Goal: Information Seeking & Learning: Learn about a topic

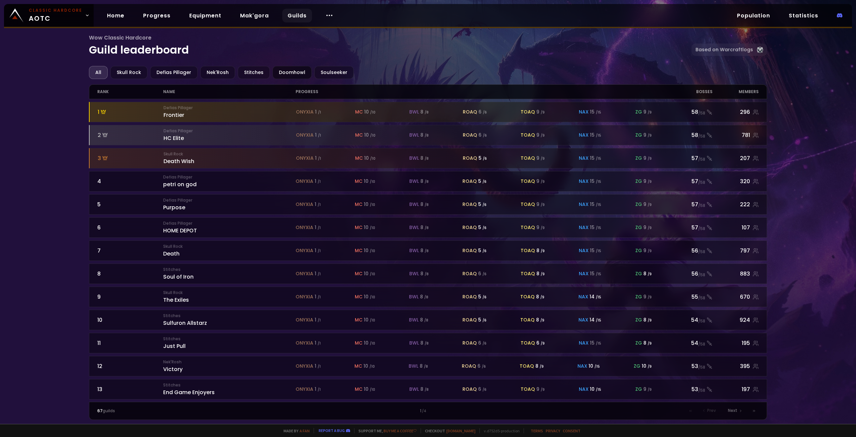
click at [283, 73] on div "Doomhowl" at bounding box center [292, 72] width 39 height 13
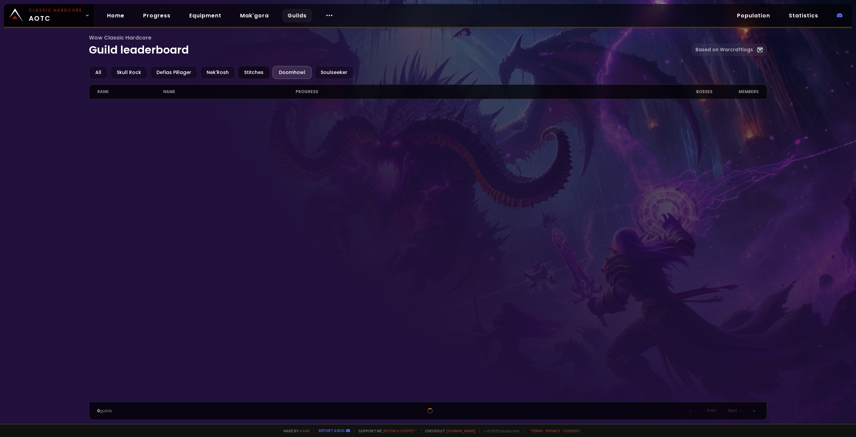
click at [249, 69] on div "Stitches" at bounding box center [254, 72] width 32 height 13
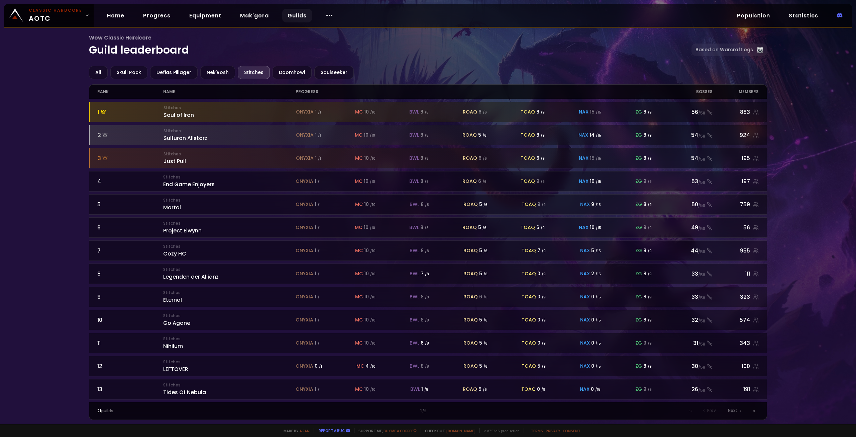
click at [280, 66] on div "Wow Classic Hardcore Guild leaderboard Based on Warcraftlogs" at bounding box center [428, 49] width 679 height 32
click at [283, 71] on div "Doomhowl" at bounding box center [292, 72] width 39 height 13
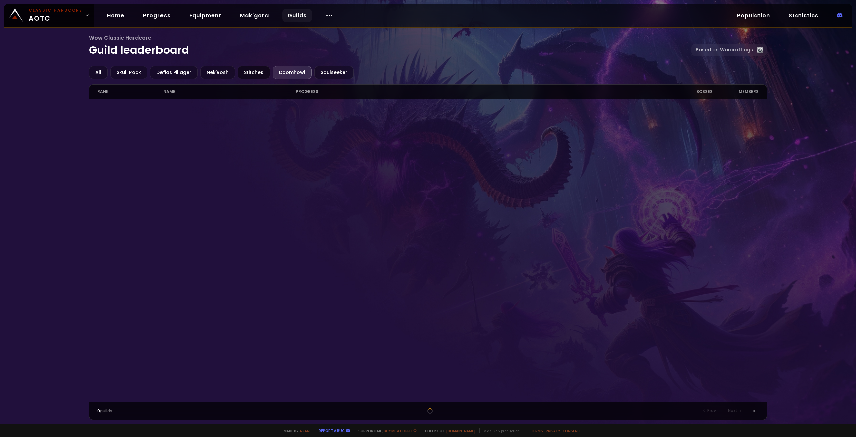
click at [260, 73] on div "Stitches" at bounding box center [254, 72] width 32 height 13
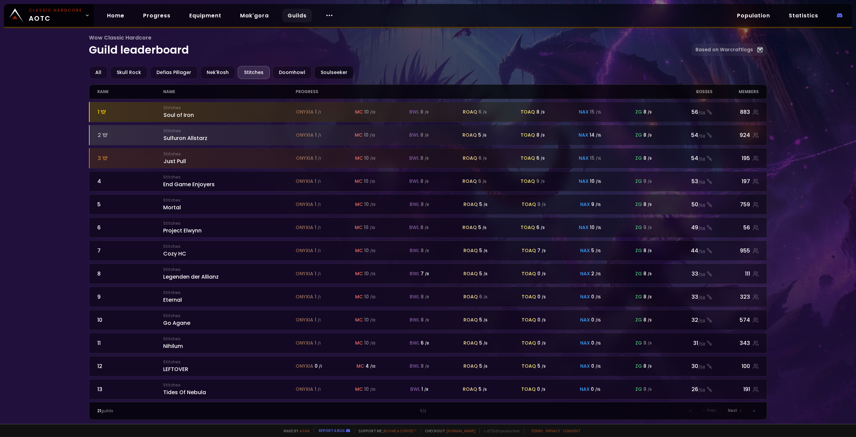
click at [324, 70] on div "Soulseeker" at bounding box center [333, 72] width 39 height 13
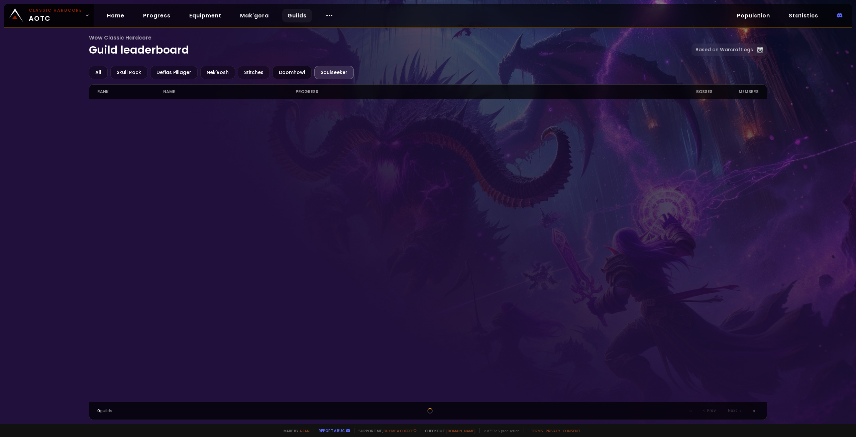
click at [273, 72] on div "Doomhowl" at bounding box center [292, 72] width 39 height 13
click at [245, 73] on div "Stitches" at bounding box center [254, 72] width 32 height 13
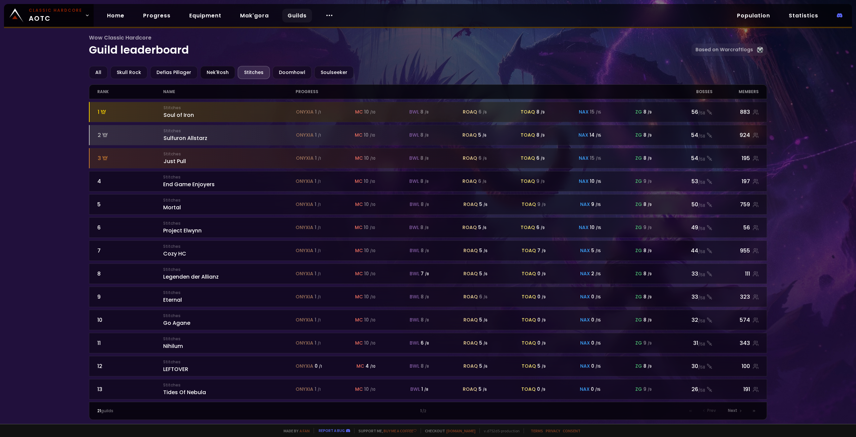
click at [213, 74] on div "Nek'Rosh" at bounding box center [217, 72] width 35 height 13
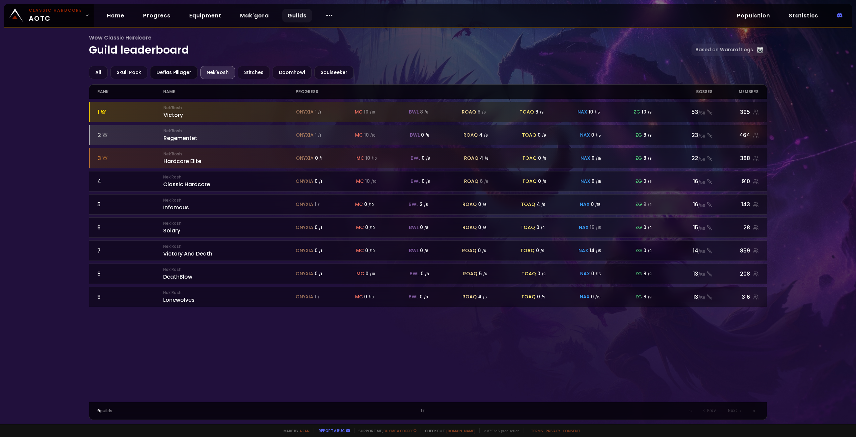
click at [182, 71] on div "Defias Pillager" at bounding box center [174, 72] width 48 height 13
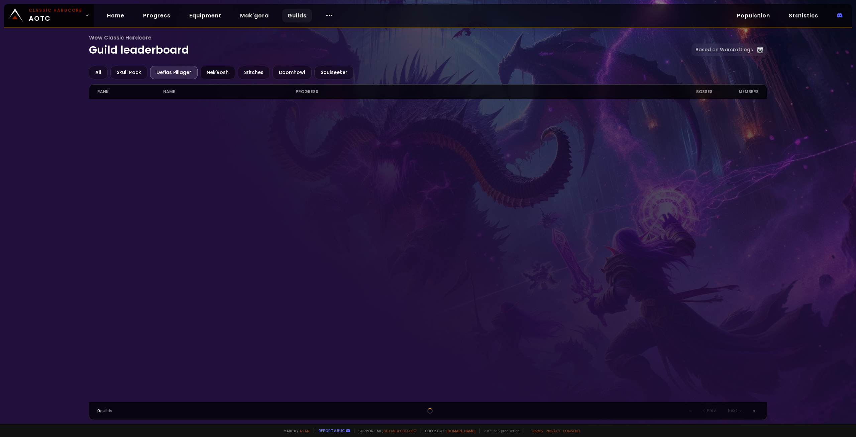
click at [214, 71] on div "Nek'Rosh" at bounding box center [217, 72] width 35 height 13
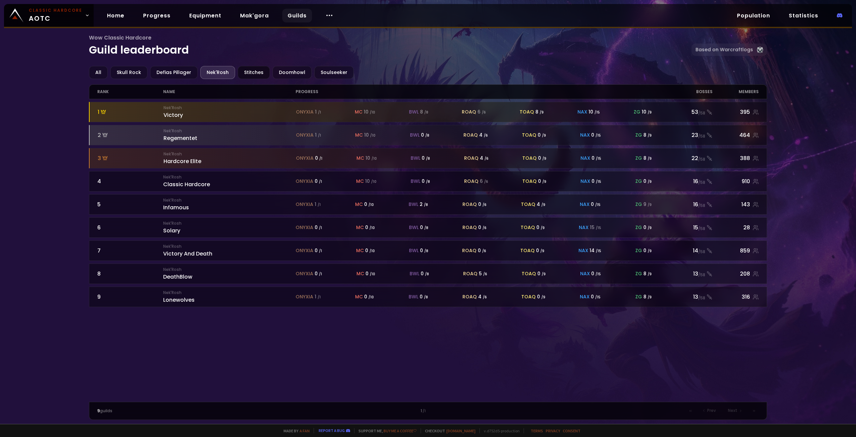
click at [262, 73] on div "Stitches" at bounding box center [254, 72] width 32 height 13
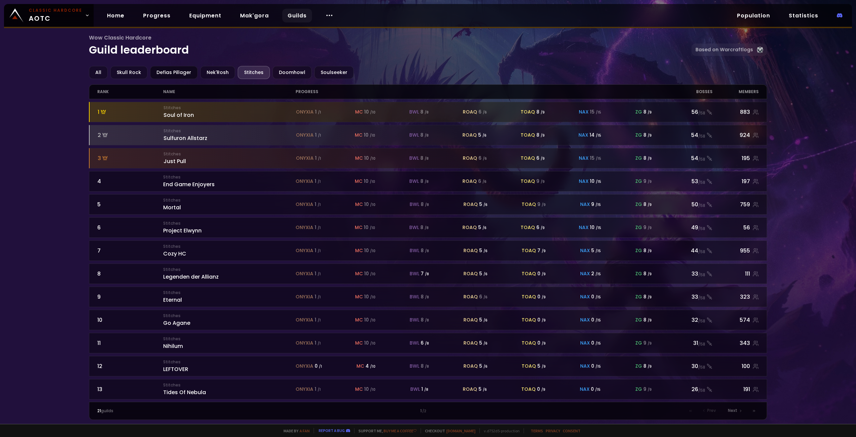
click at [160, 73] on div "Defias Pillager" at bounding box center [174, 72] width 48 height 13
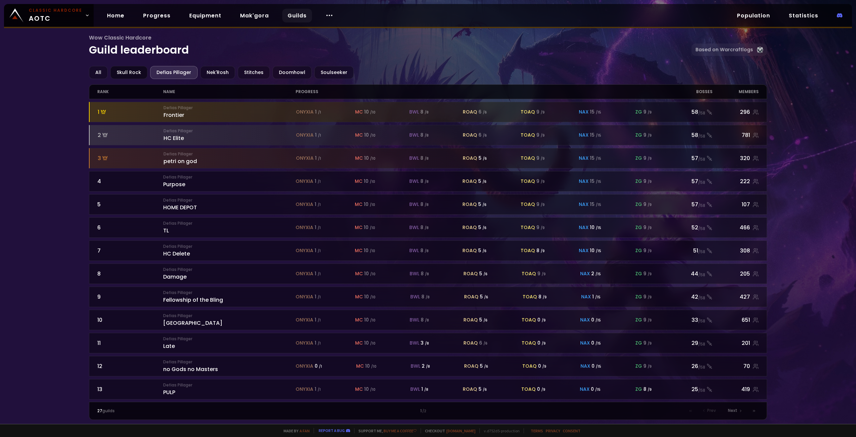
click at [134, 74] on div "Skull Rock" at bounding box center [128, 72] width 37 height 13
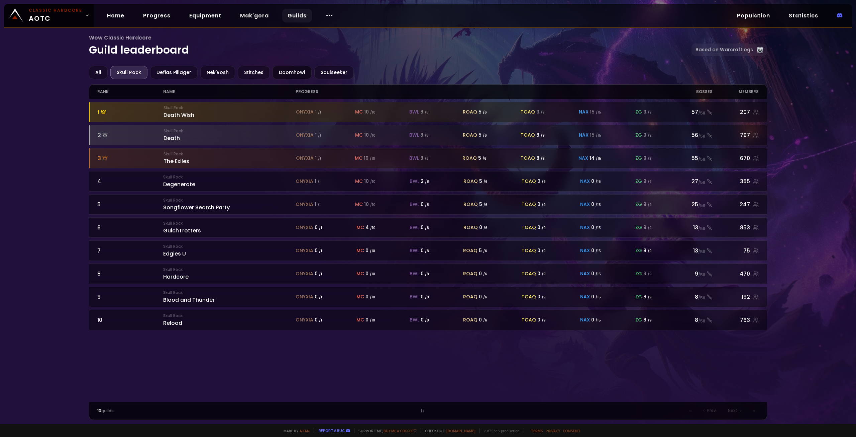
click at [275, 74] on div "Doomhowl" at bounding box center [292, 72] width 39 height 13
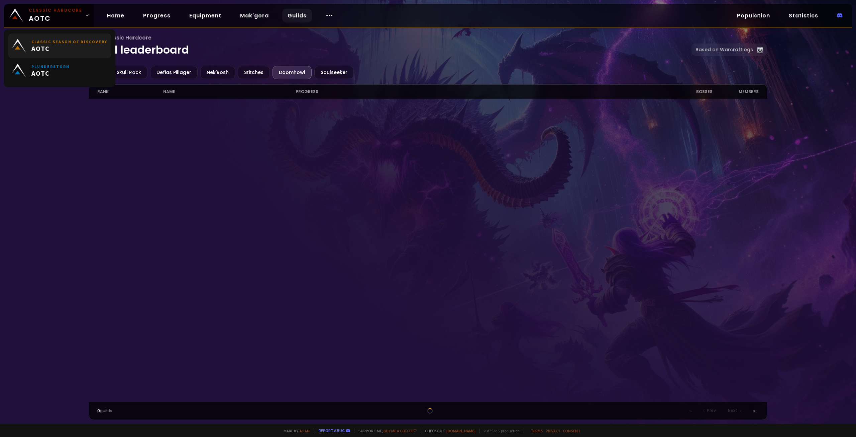
click at [79, 44] on small "Classic Season of Discovery" at bounding box center [69, 41] width 76 height 5
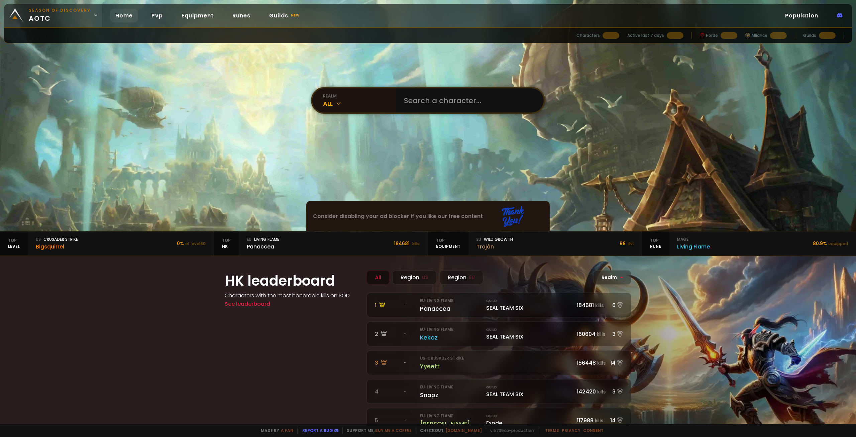
click at [80, 14] on span "Season of Discovery aotc" at bounding box center [60, 15] width 62 height 16
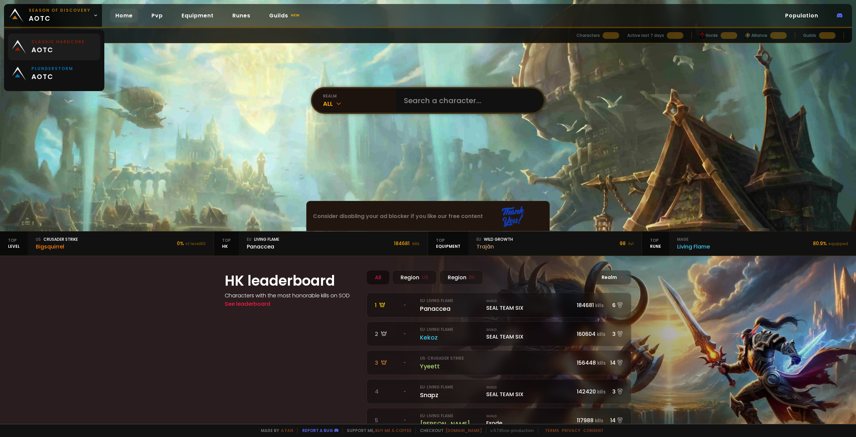
click at [76, 49] on span "aotc" at bounding box center [58, 50] width 54 height 10
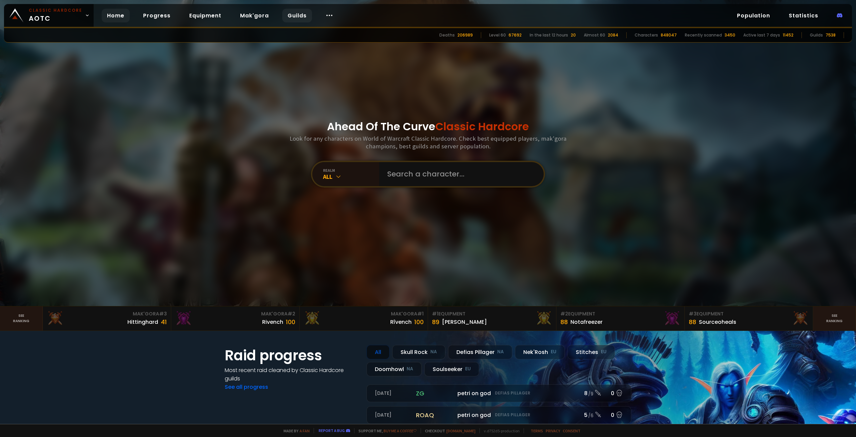
click at [286, 14] on link "Guilds" at bounding box center [297, 16] width 30 height 14
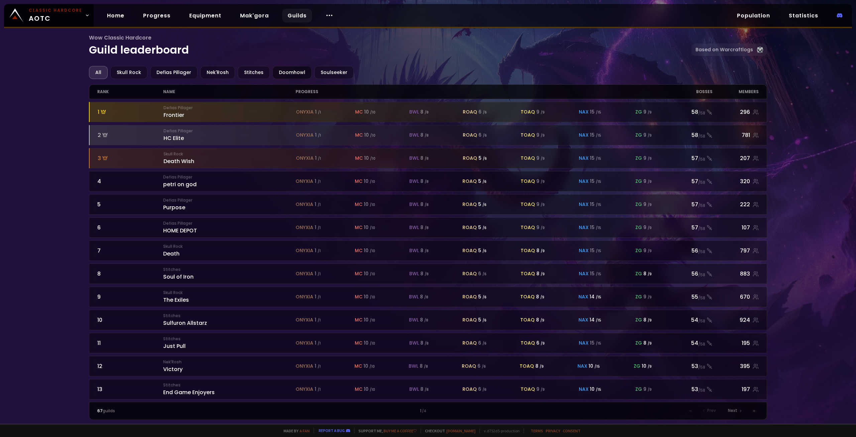
click at [304, 71] on div "Doomhowl" at bounding box center [292, 72] width 39 height 13
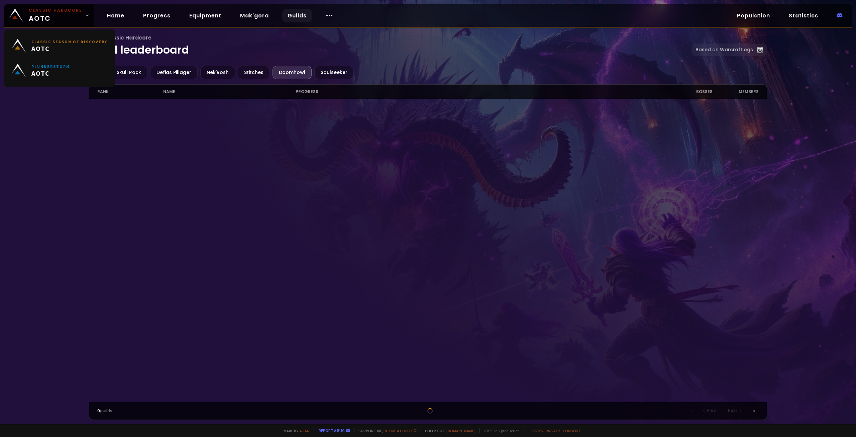
click at [265, 152] on div at bounding box center [428, 250] width 679 height 302
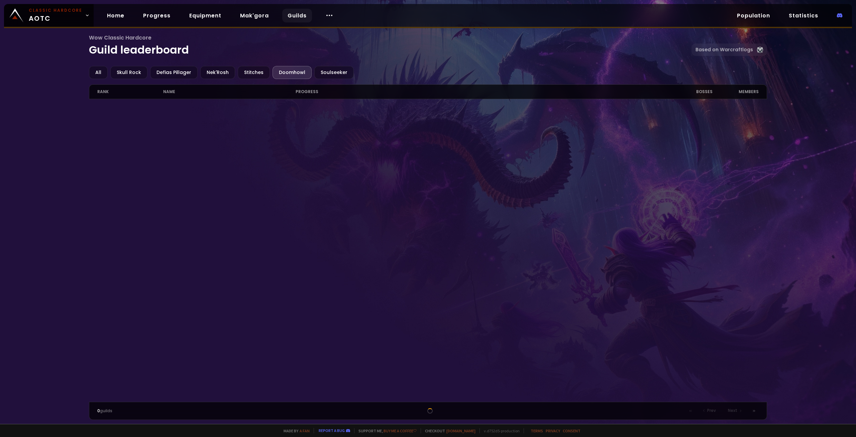
click at [445, 405] on div "0 guilds Prev Next" at bounding box center [428, 410] width 679 height 18
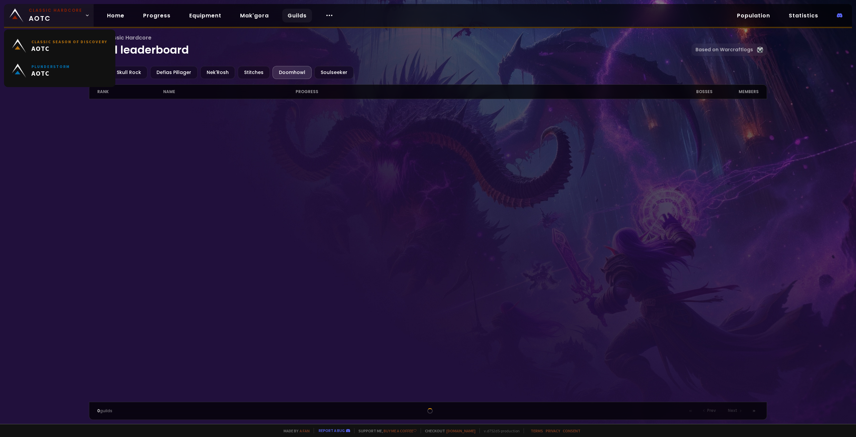
click at [67, 25] on link "Classic Hardcore AOTC" at bounding box center [49, 15] width 90 height 23
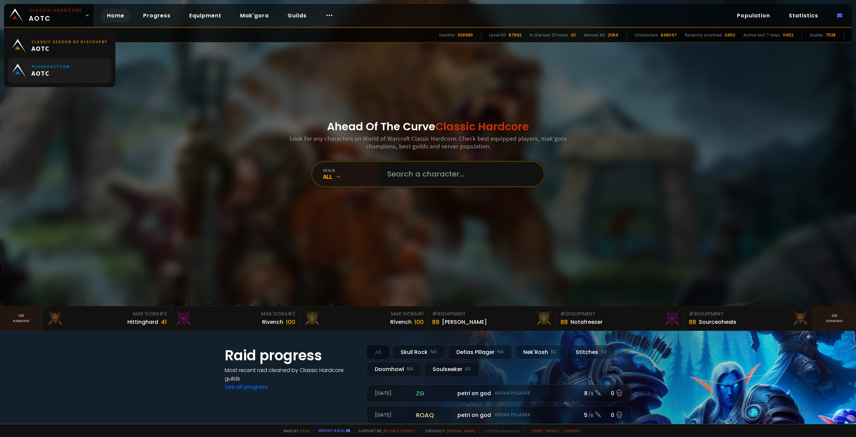
click at [59, 65] on small "Plunderstorm" at bounding box center [50, 66] width 38 height 5
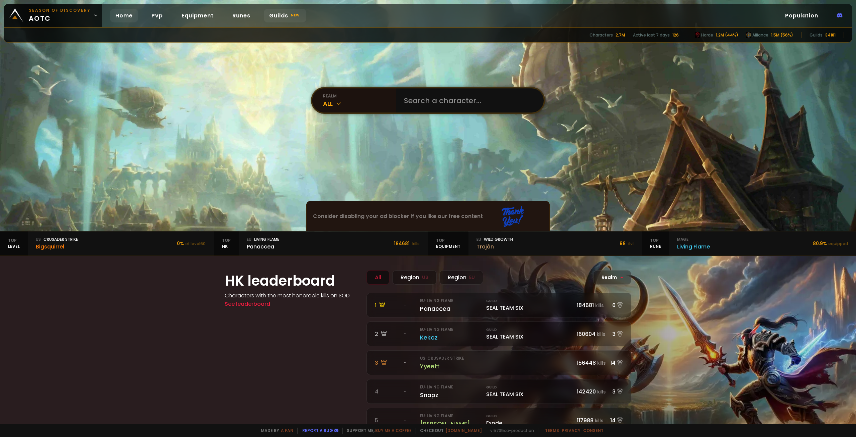
click at [273, 18] on link "Guilds new" at bounding box center [285, 16] width 42 height 14
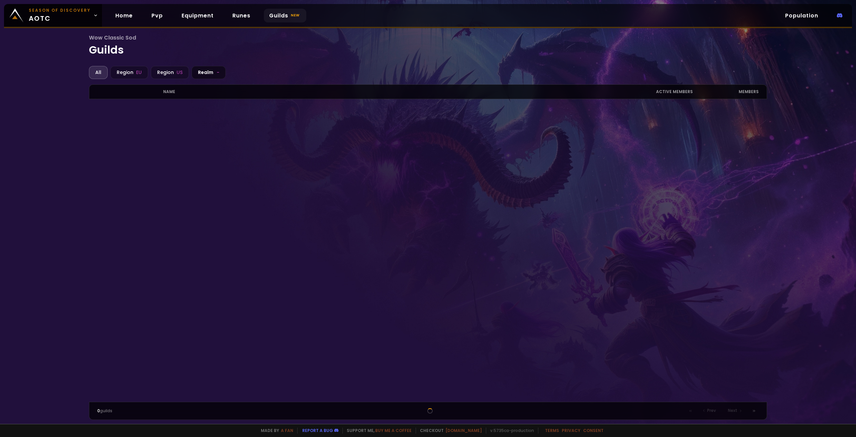
click at [196, 70] on div "Realm -" at bounding box center [209, 72] width 34 height 13
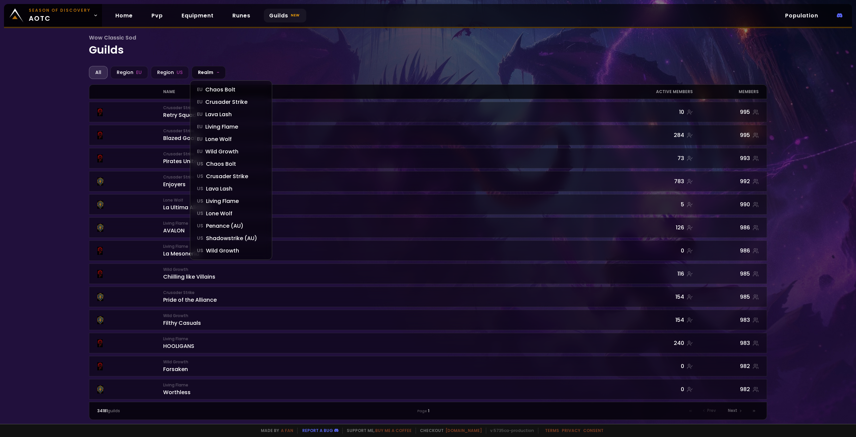
click at [196, 70] on div "Realm -" at bounding box center [209, 72] width 34 height 13
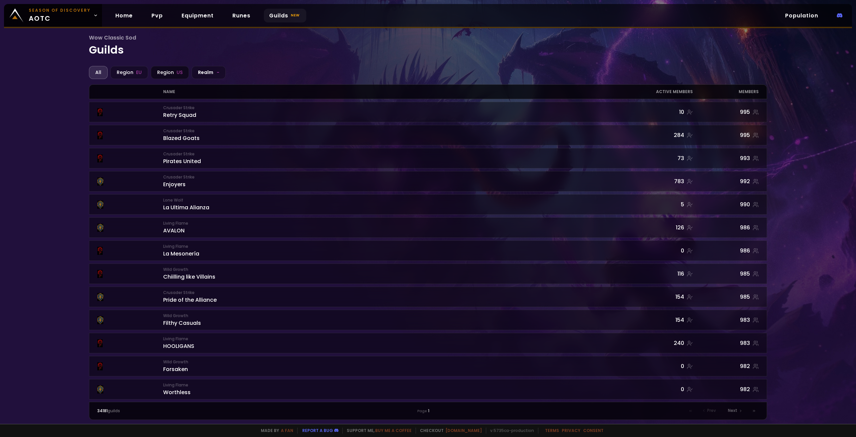
click at [163, 76] on div "Region [GEOGRAPHIC_DATA]" at bounding box center [170, 72] width 38 height 13
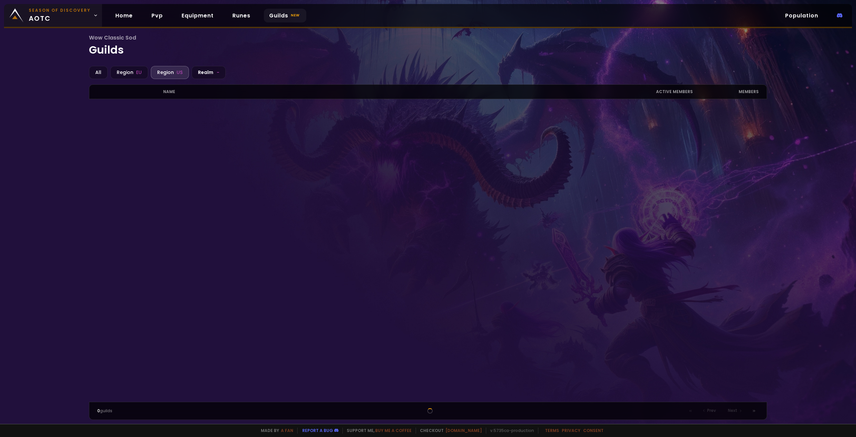
click at [93, 21] on link "Season of Discovery aotc" at bounding box center [53, 15] width 98 height 23
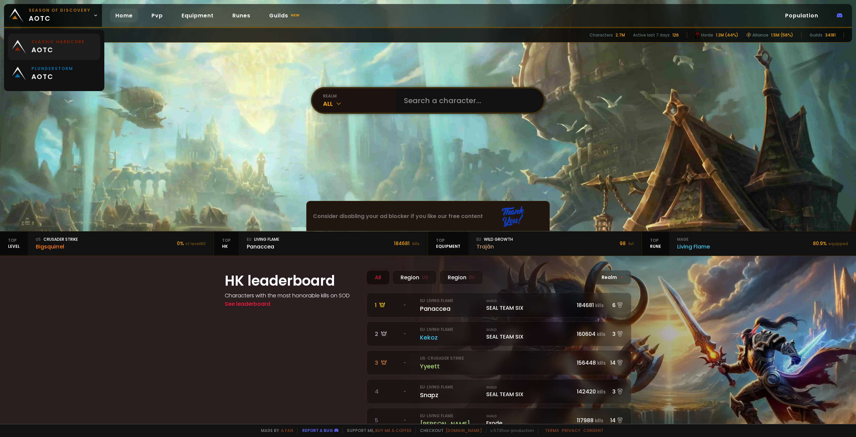
click at [70, 53] on span "aotc" at bounding box center [58, 50] width 54 height 10
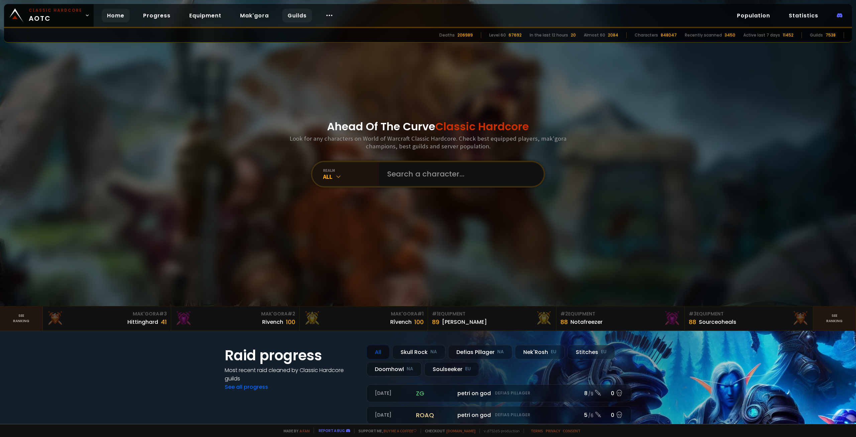
click at [282, 17] on link "Guilds" at bounding box center [297, 16] width 30 height 14
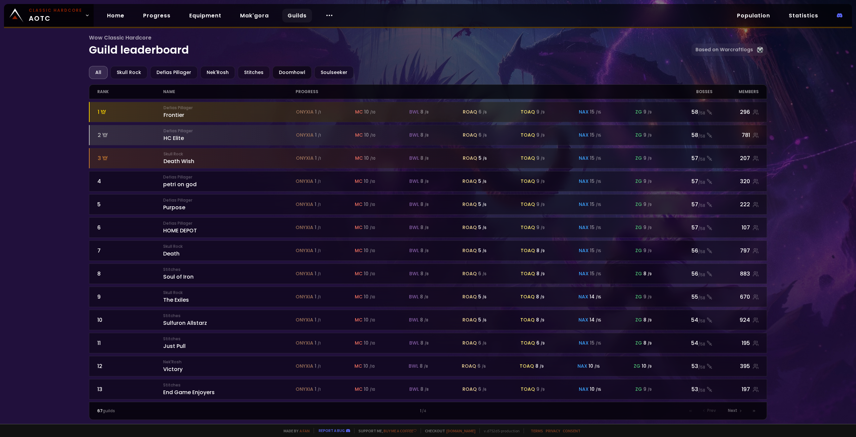
click at [287, 75] on div "Doomhowl" at bounding box center [292, 72] width 39 height 13
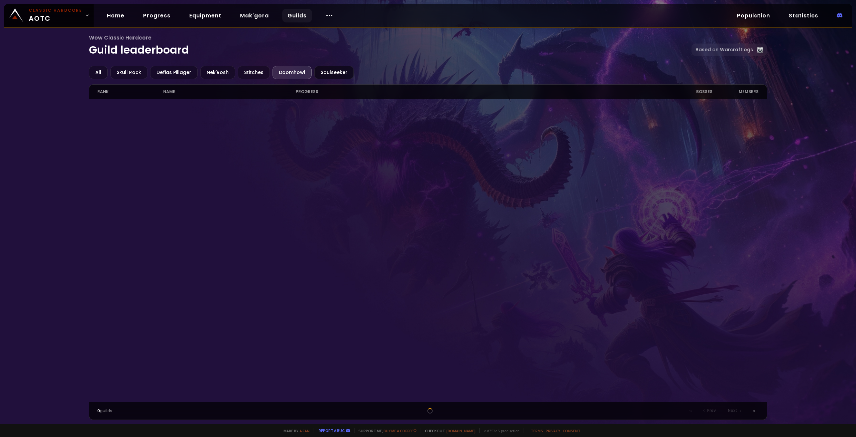
click at [340, 78] on div "Soulseeker" at bounding box center [333, 72] width 39 height 13
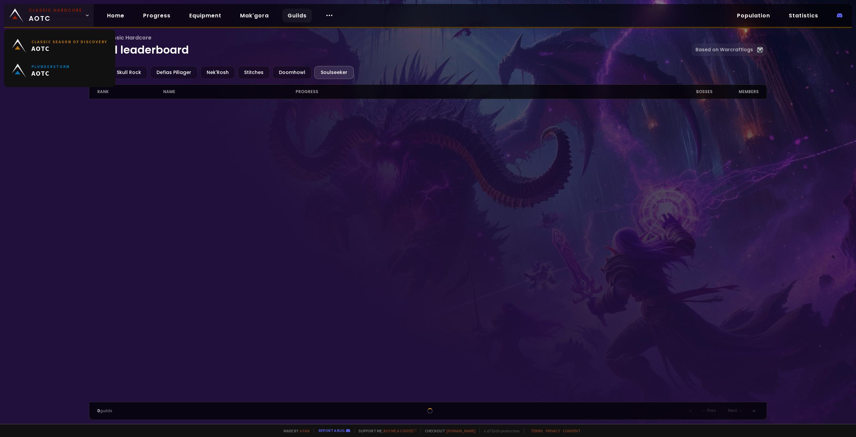
click at [31, 17] on span "Classic Hardcore AOTC" at bounding box center [56, 15] width 54 height 16
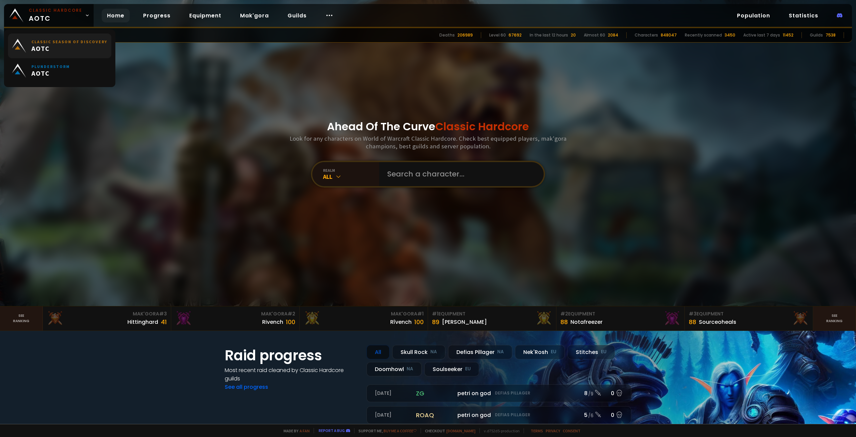
click at [43, 40] on small "Classic Season of Discovery" at bounding box center [69, 41] width 76 height 5
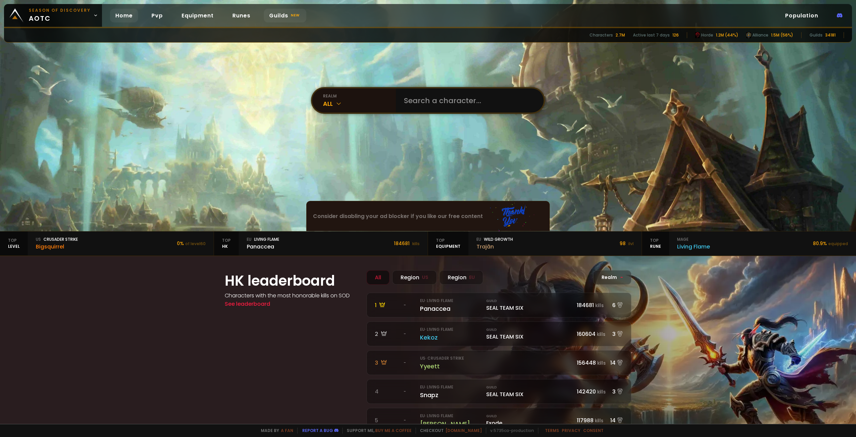
click at [290, 13] on small "new" at bounding box center [295, 15] width 11 height 8
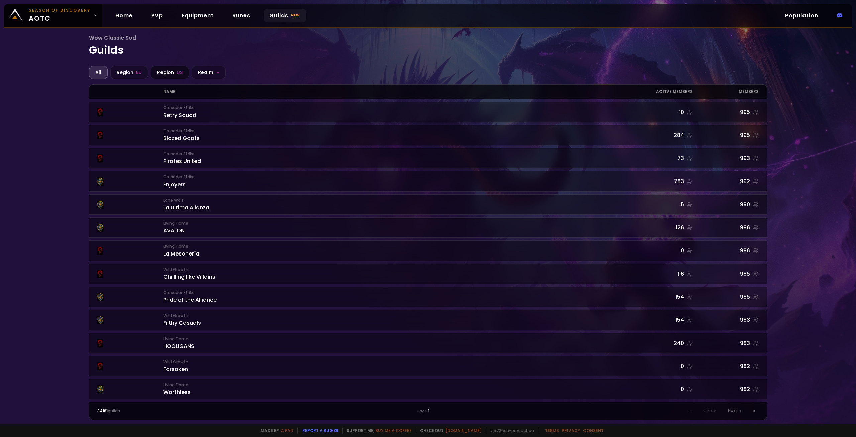
click at [170, 72] on div "Region US" at bounding box center [170, 72] width 38 height 13
click at [202, 75] on div "Realm -" at bounding box center [209, 72] width 34 height 13
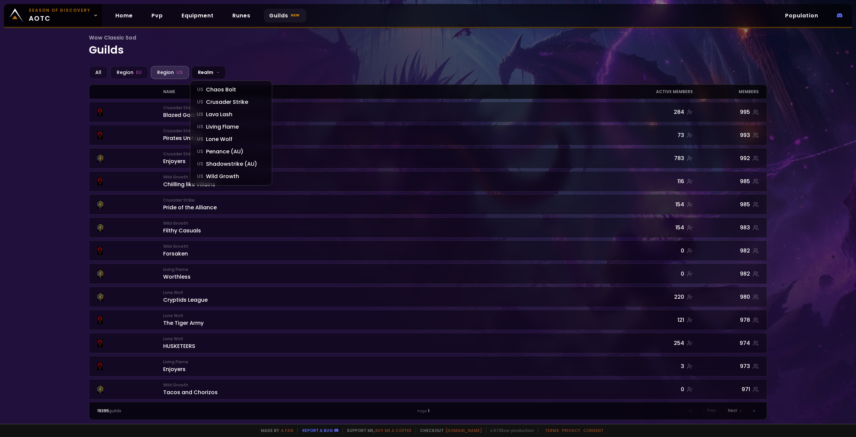
click at [202, 75] on div "Realm -" at bounding box center [209, 72] width 34 height 13
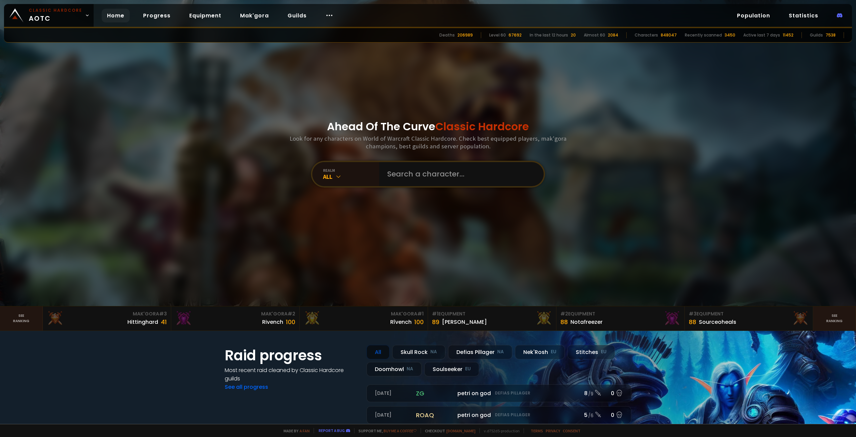
click at [269, 192] on div "Ahead Of The Curve Classic Hardcore Look for any characters on World of Warcraf…" at bounding box center [428, 153] width 403 height 306
click at [279, 23] on div "Home Progress Equipment Mak'gora Guilds" at bounding box center [220, 16] width 253 height 22
click at [282, 16] on link "Guilds" at bounding box center [297, 16] width 30 height 14
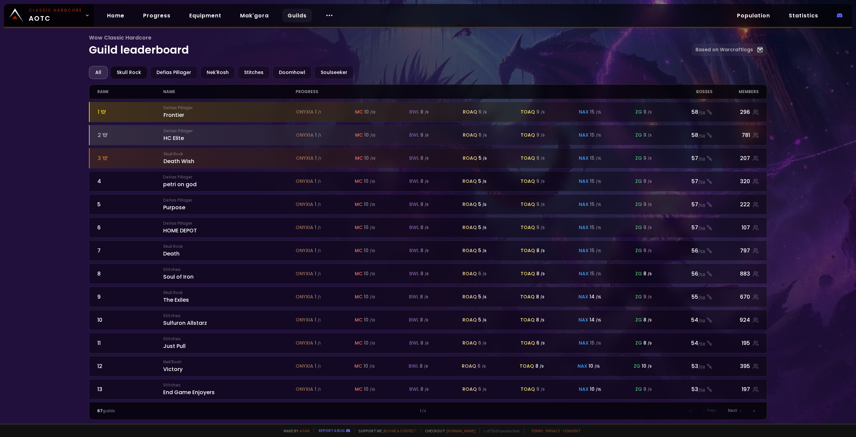
click at [124, 74] on div "Skull Rock" at bounding box center [128, 72] width 37 height 13
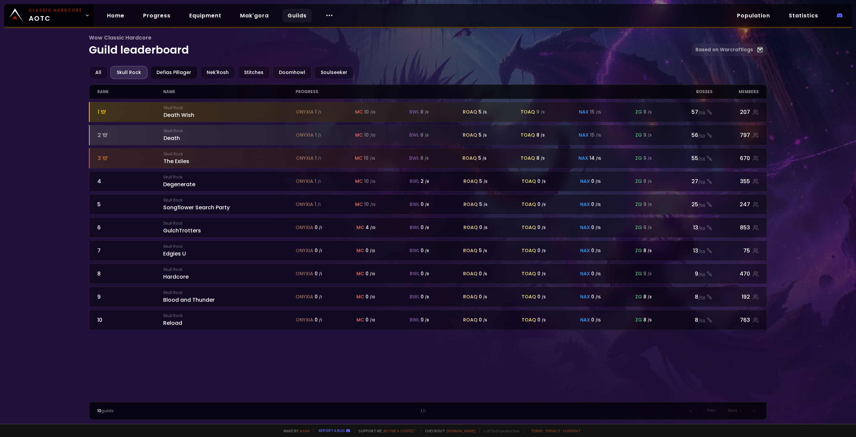
click at [173, 72] on div "Defias Pillager" at bounding box center [174, 72] width 48 height 13
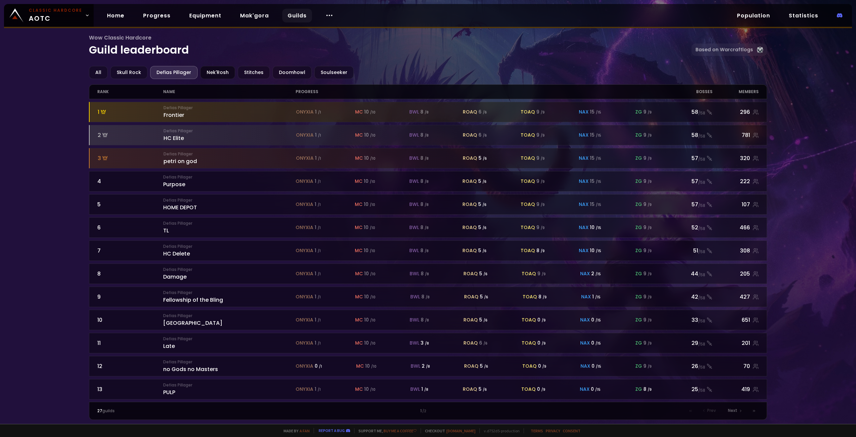
click at [221, 74] on div "Nek'Rosh" at bounding box center [217, 72] width 35 height 13
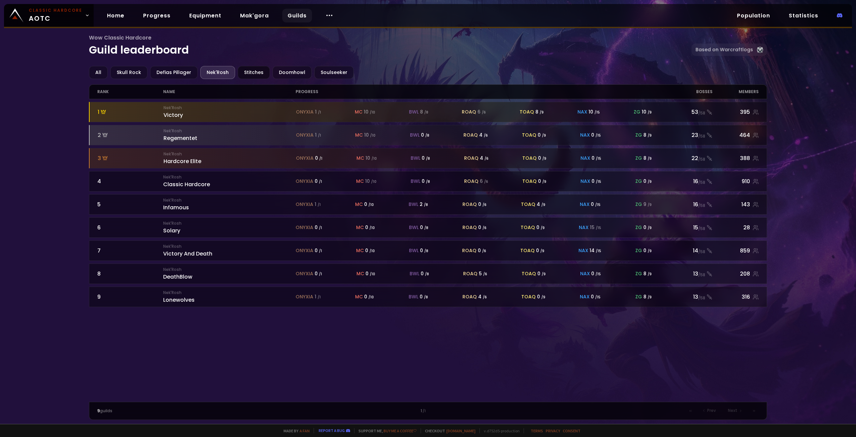
click at [256, 72] on div "Stitches" at bounding box center [254, 72] width 32 height 13
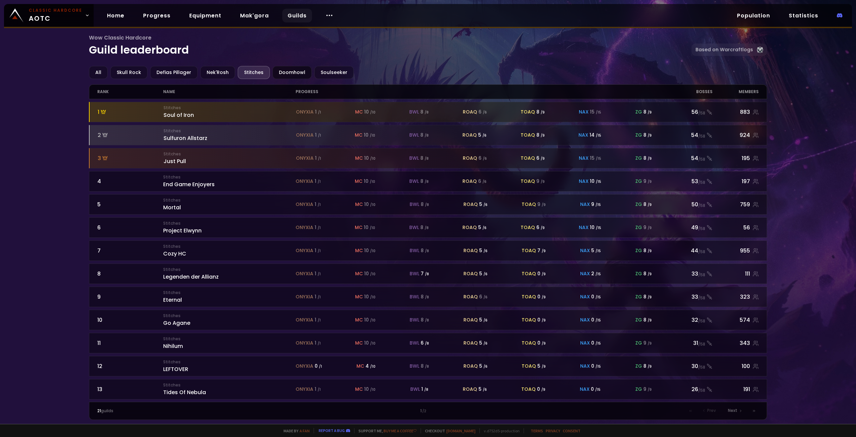
click at [277, 75] on div "Doomhowl" at bounding box center [292, 72] width 39 height 13
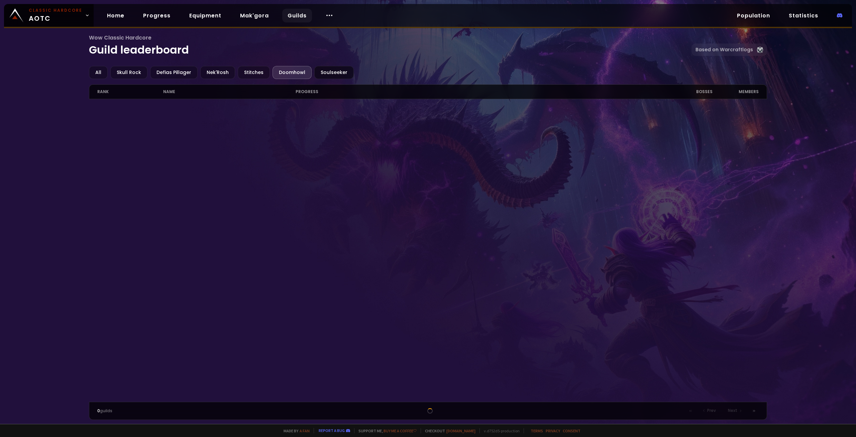
click at [329, 76] on div "Soulseeker" at bounding box center [333, 72] width 39 height 13
click at [438, 415] on div "0 guilds Prev Next" at bounding box center [428, 410] width 679 height 18
click at [149, 21] on link "Progress" at bounding box center [157, 16] width 38 height 14
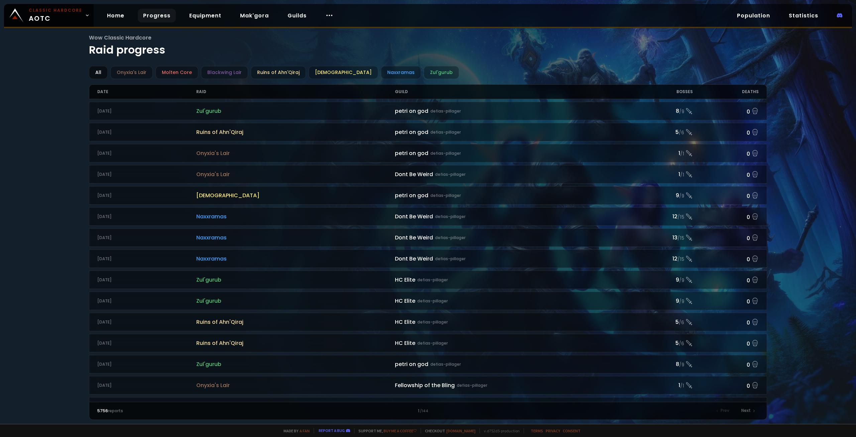
click at [104, 73] on div "All" at bounding box center [98, 72] width 19 height 13
click at [123, 72] on div "Onyxia's Lair" at bounding box center [131, 72] width 42 height 13
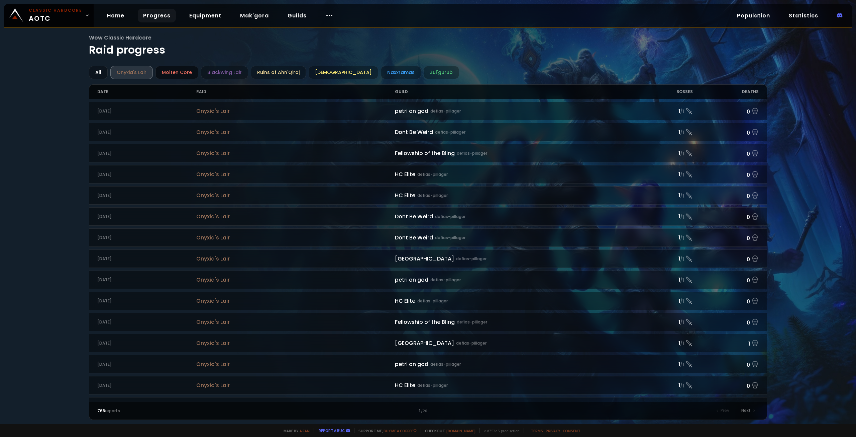
click at [170, 74] on div "Molten Core" at bounding box center [177, 72] width 43 height 13
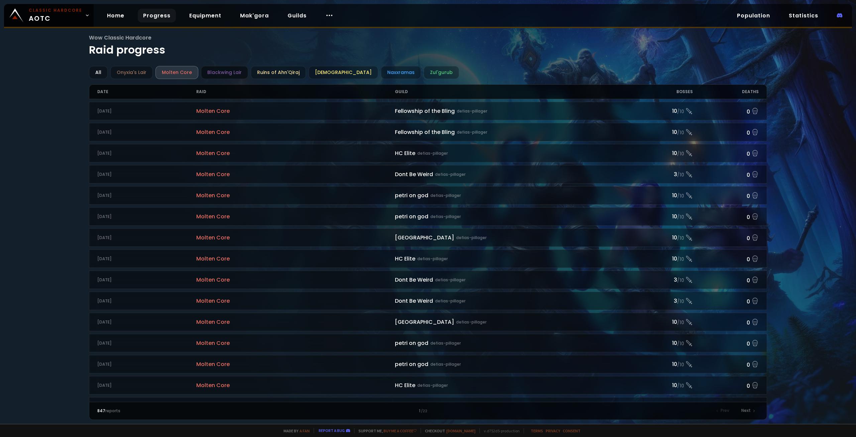
click at [219, 78] on div "Blackwing Lair" at bounding box center [224, 72] width 47 height 13
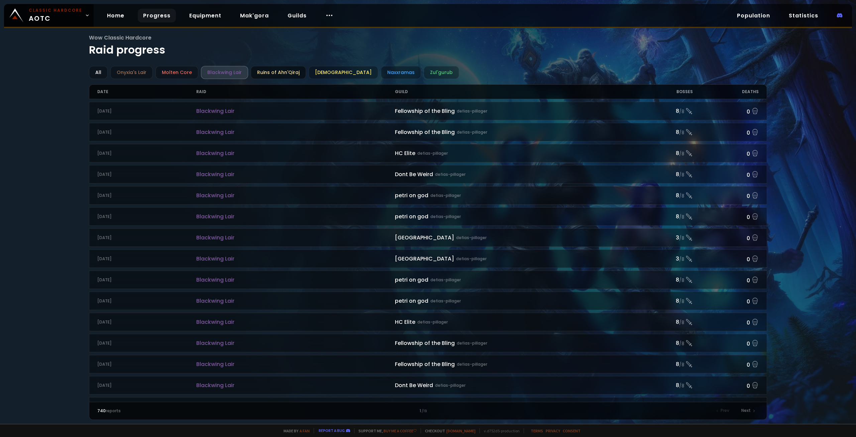
click at [280, 78] on div "Ruins of Ahn'Qiraj" at bounding box center [278, 72] width 55 height 13
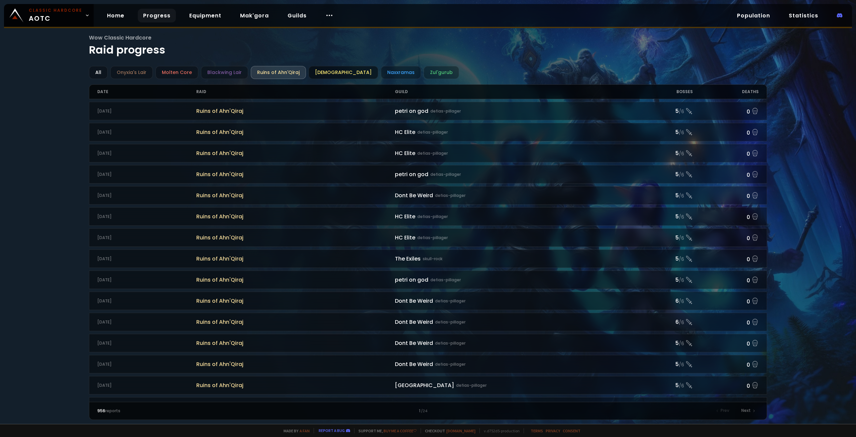
click at [334, 73] on div "Ahn'Qiraj Temple" at bounding box center [344, 72] width 70 height 13
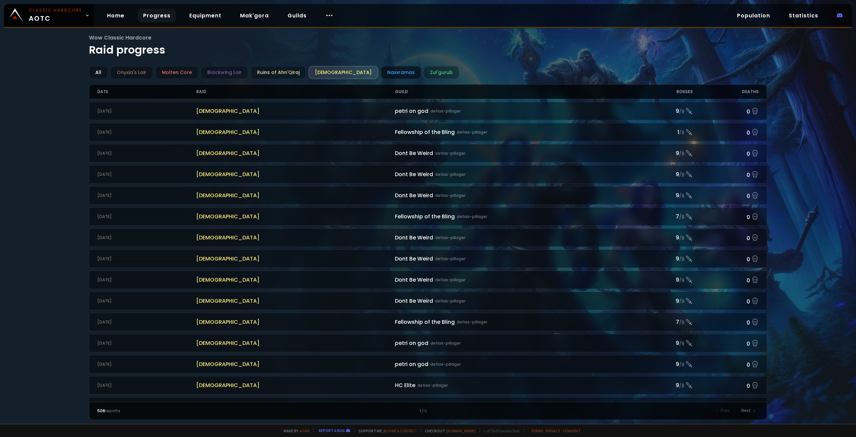
click at [381, 76] on div "Naxxramas" at bounding box center [401, 72] width 40 height 13
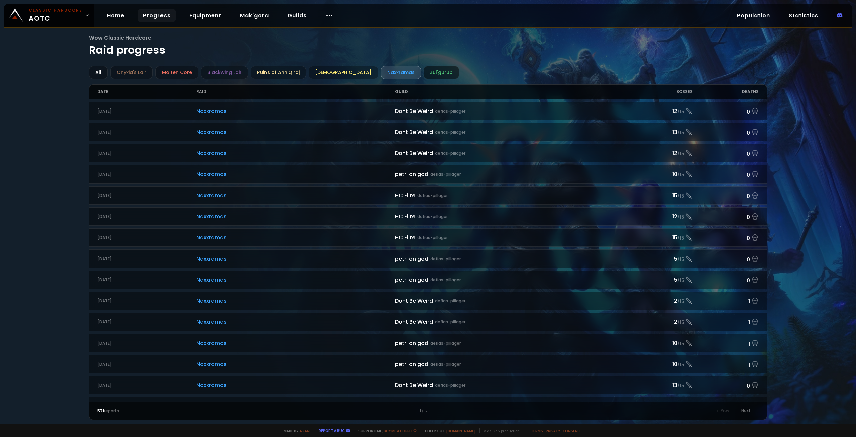
click at [424, 76] on div "Zul'gurub" at bounding box center [441, 72] width 35 height 13
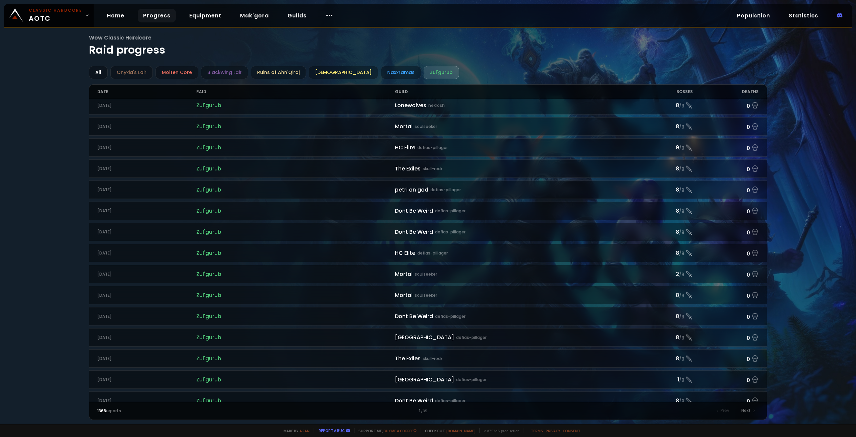
scroll to position [175, 0]
click at [293, 19] on link "Guilds" at bounding box center [297, 16] width 30 height 14
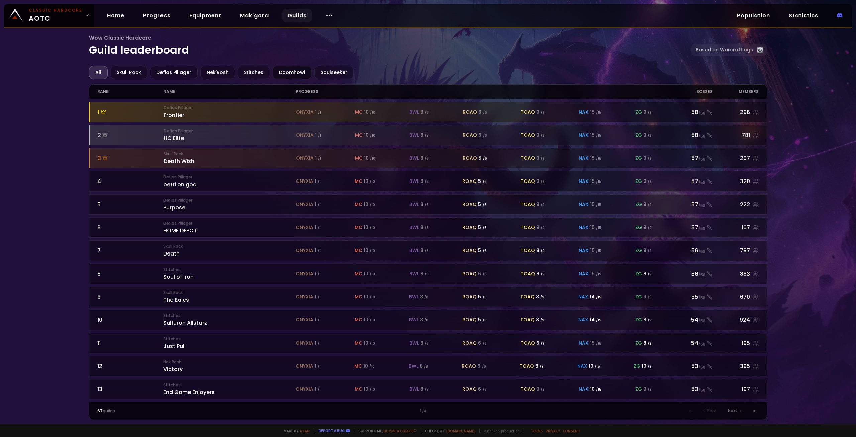
click at [292, 72] on div "Doomhowl" at bounding box center [292, 72] width 39 height 13
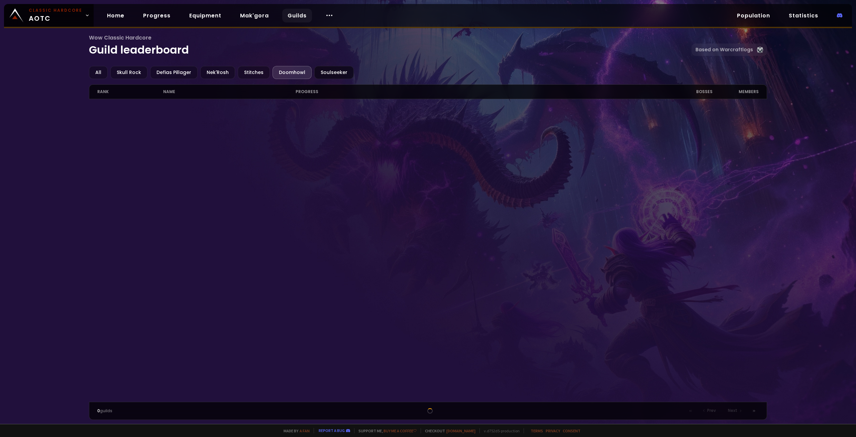
click at [346, 77] on div "Soulseeker" at bounding box center [333, 72] width 39 height 13
click at [721, 87] on div "members" at bounding box center [736, 92] width 47 height 14
click at [528, 307] on div at bounding box center [428, 250] width 679 height 302
click at [437, 419] on div "0 guilds Prev Next" at bounding box center [428, 410] width 679 height 18
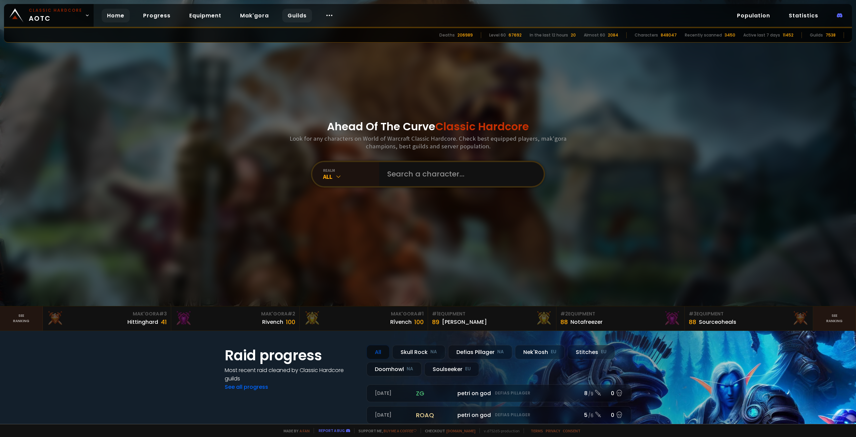
click at [286, 14] on link "Guilds" at bounding box center [297, 16] width 30 height 14
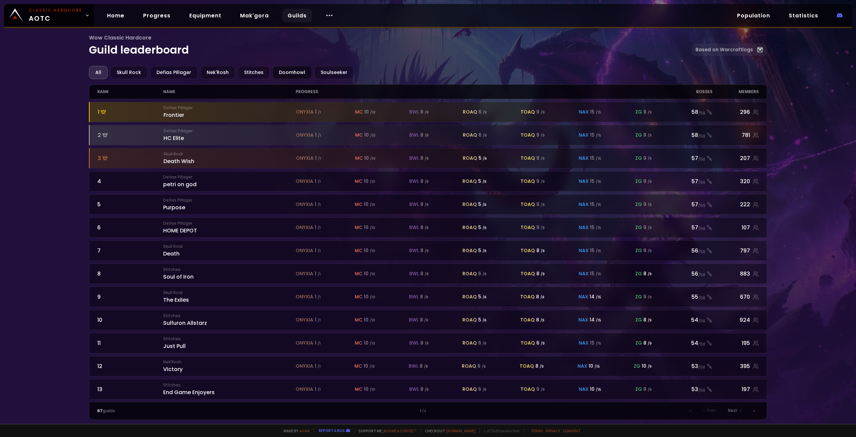
click at [273, 71] on div "Doomhowl" at bounding box center [292, 72] width 39 height 13
